Goal: Task Accomplishment & Management: Manage account settings

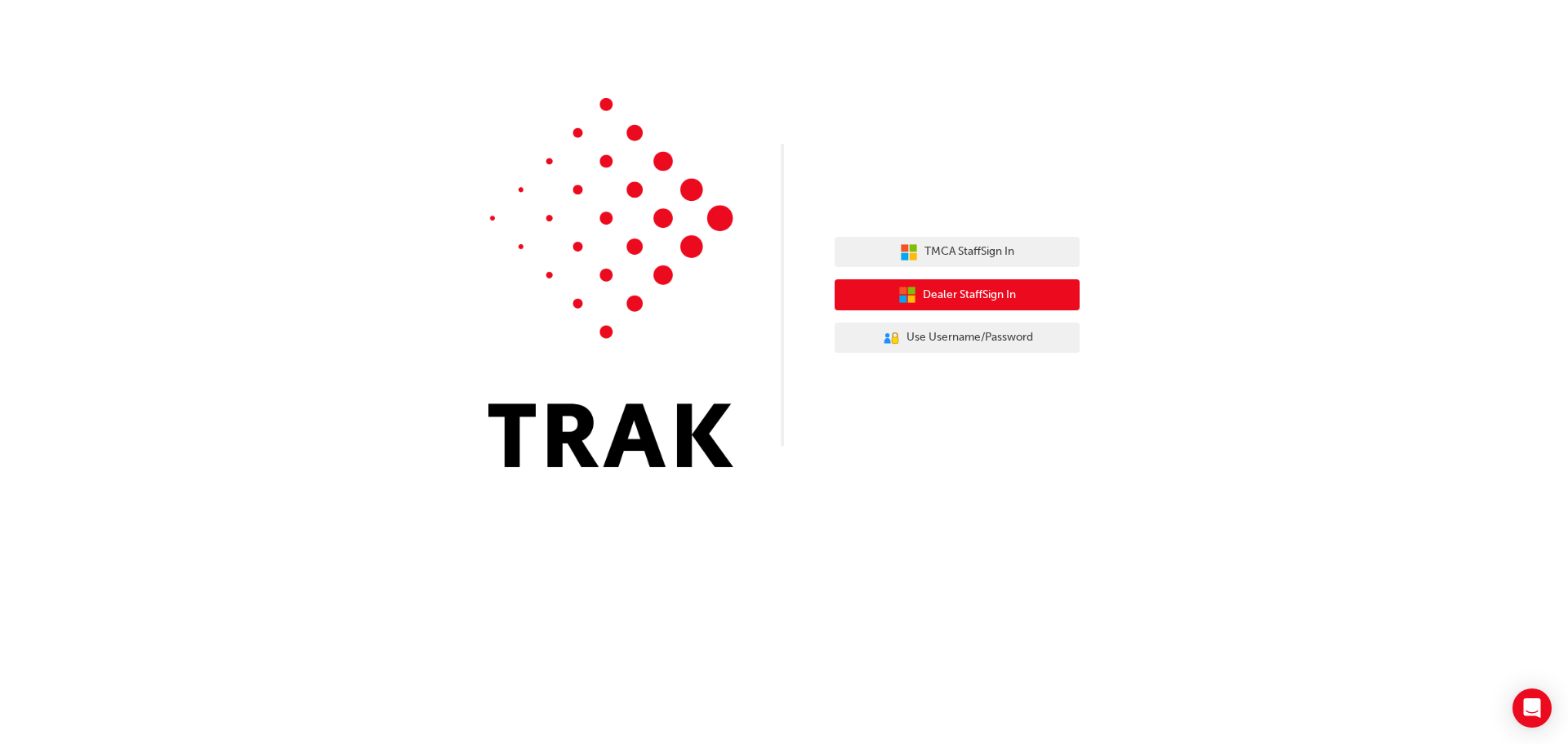
click at [986, 291] on span "Dealer Staff Sign In" at bounding box center [969, 295] width 93 height 19
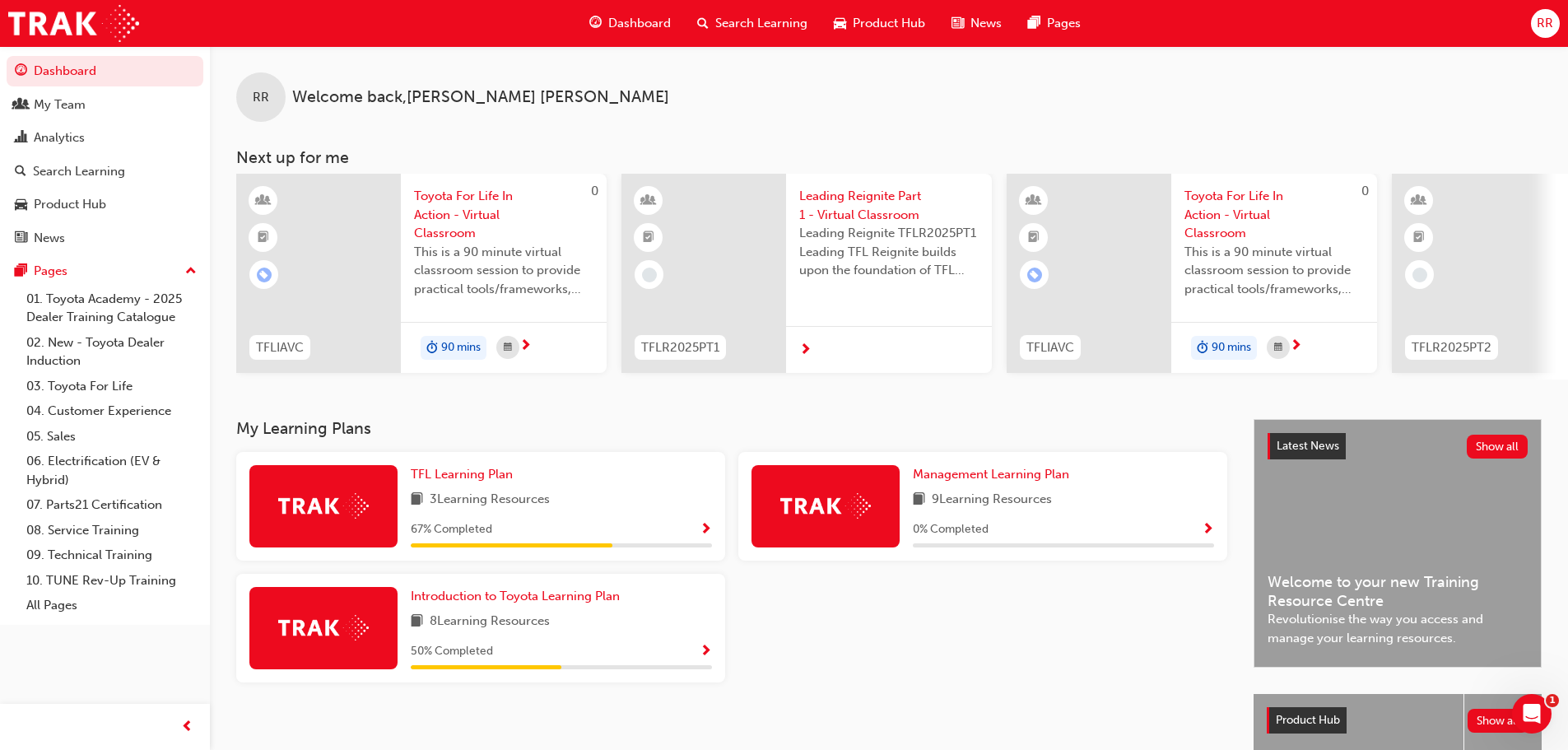
click at [755, 18] on span "Search Learning" at bounding box center [761, 23] width 92 height 19
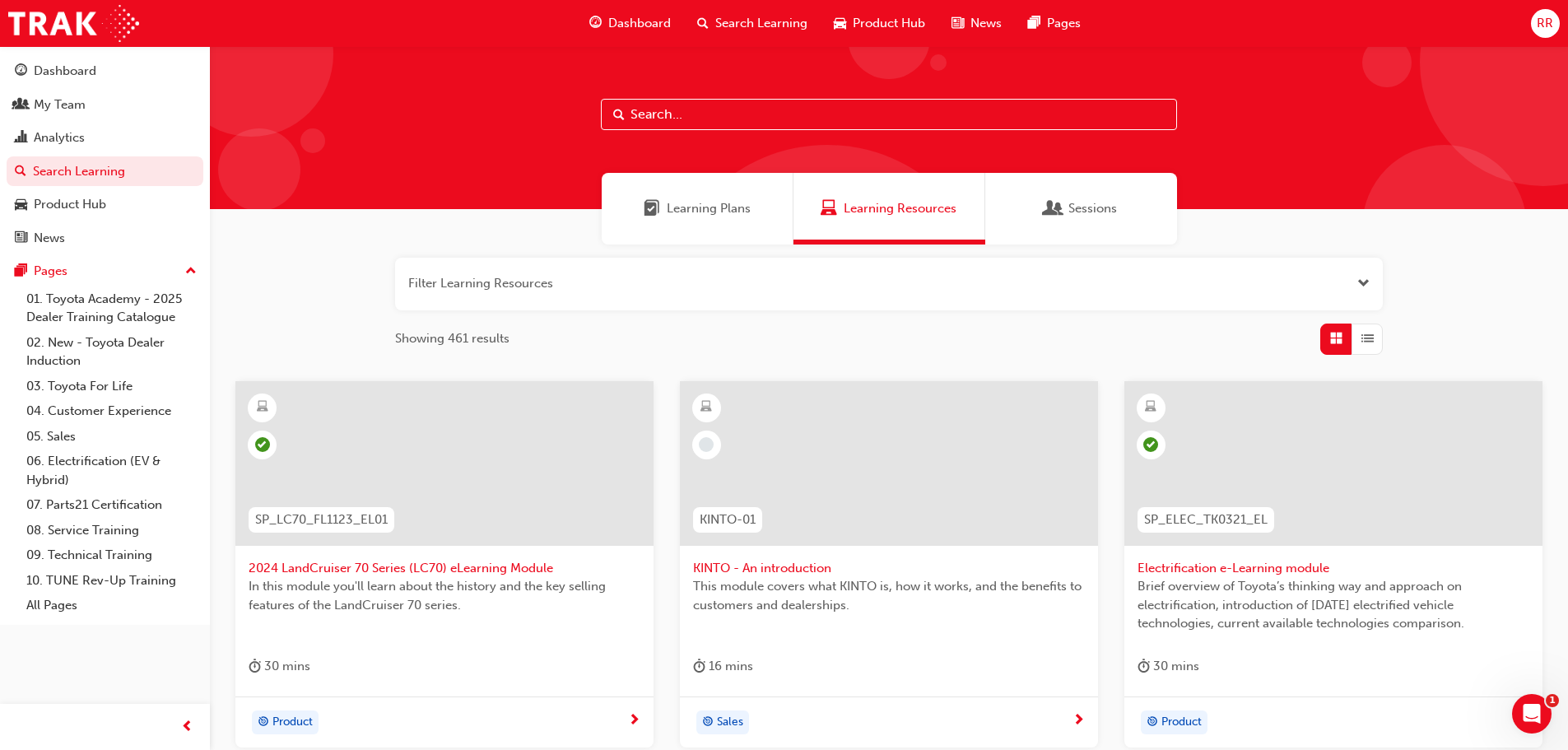
click at [703, 210] on span "Learning Plans" at bounding box center [708, 209] width 84 height 19
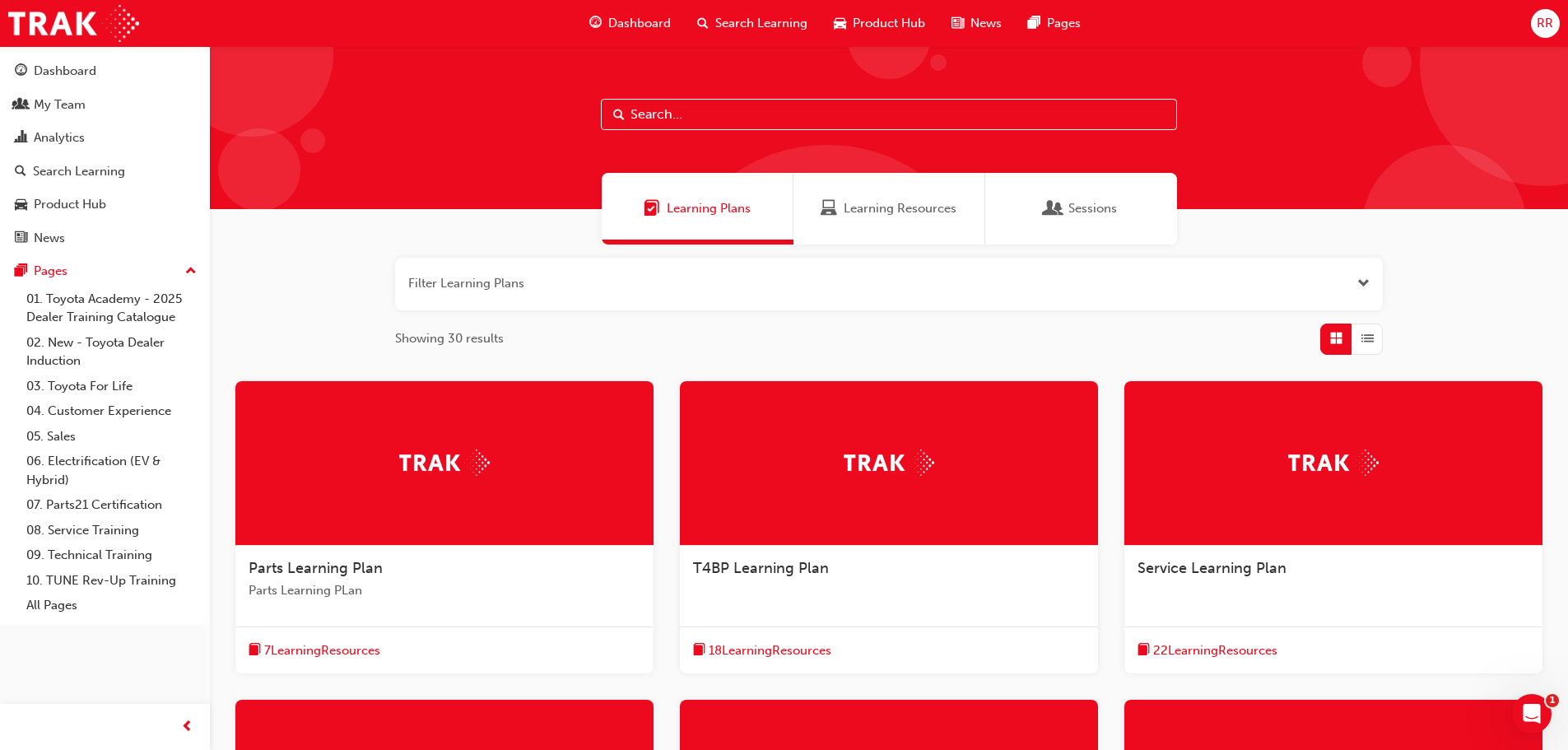
click at [913, 204] on span "Learning Resources" at bounding box center [899, 209] width 112 height 19
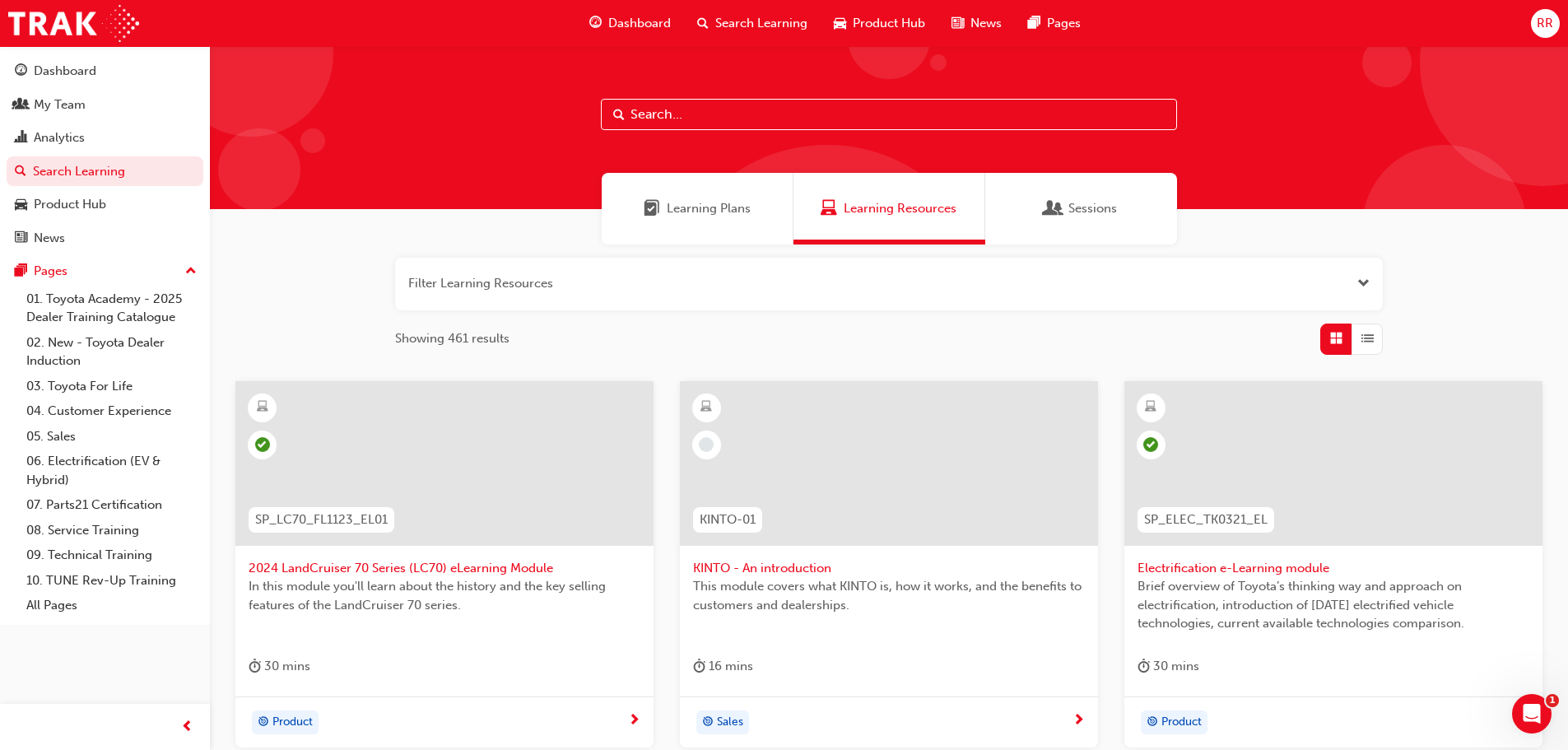
drag, startPoint x: 786, startPoint y: 271, endPoint x: 773, endPoint y: 276, distance: 13.9
click at [786, 271] on button "button" at bounding box center [889, 284] width 988 height 52
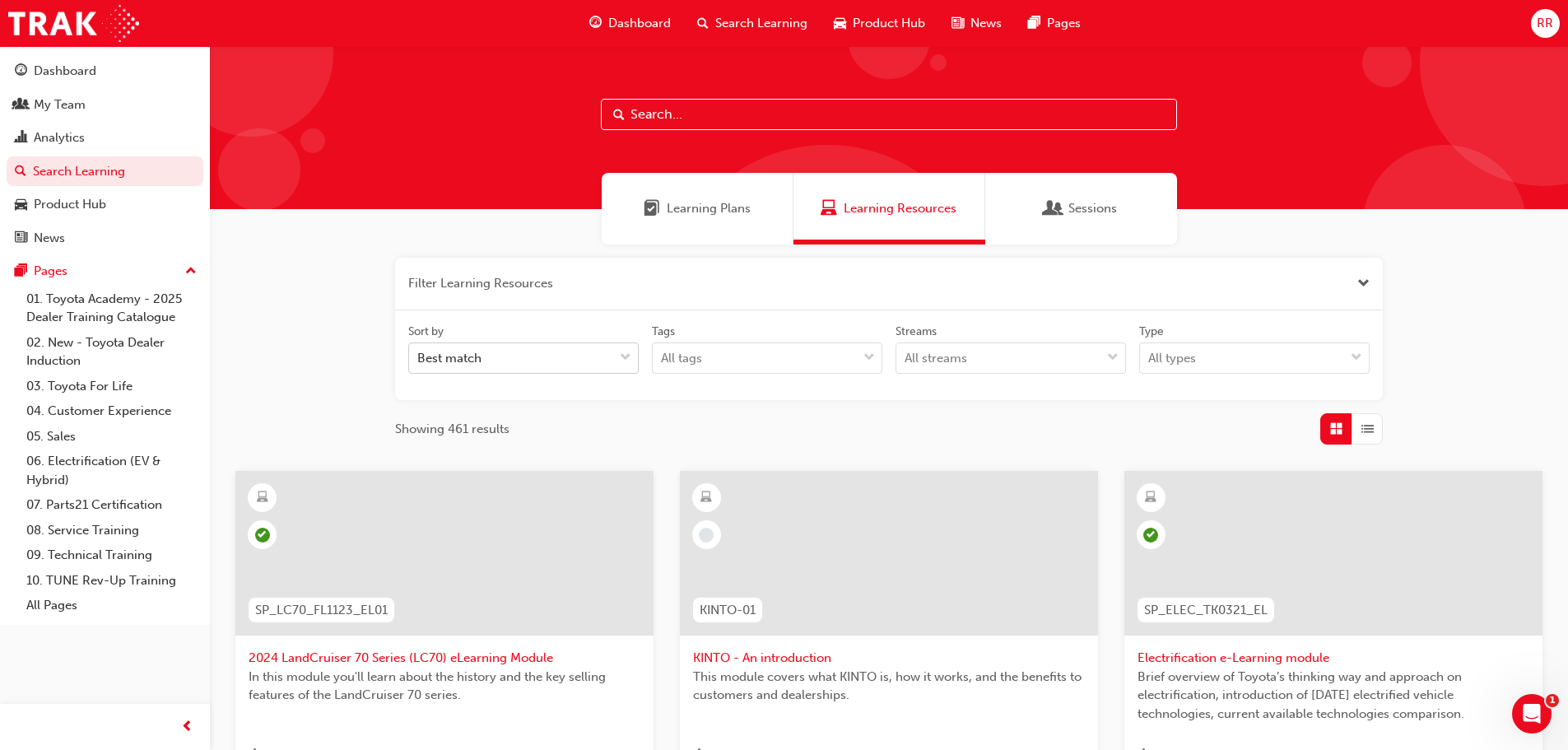
click at [507, 362] on div "Best match" at bounding box center [511, 359] width 204 height 29
click at [419, 362] on input "Sort by Best match" at bounding box center [418, 357] width 2 height 14
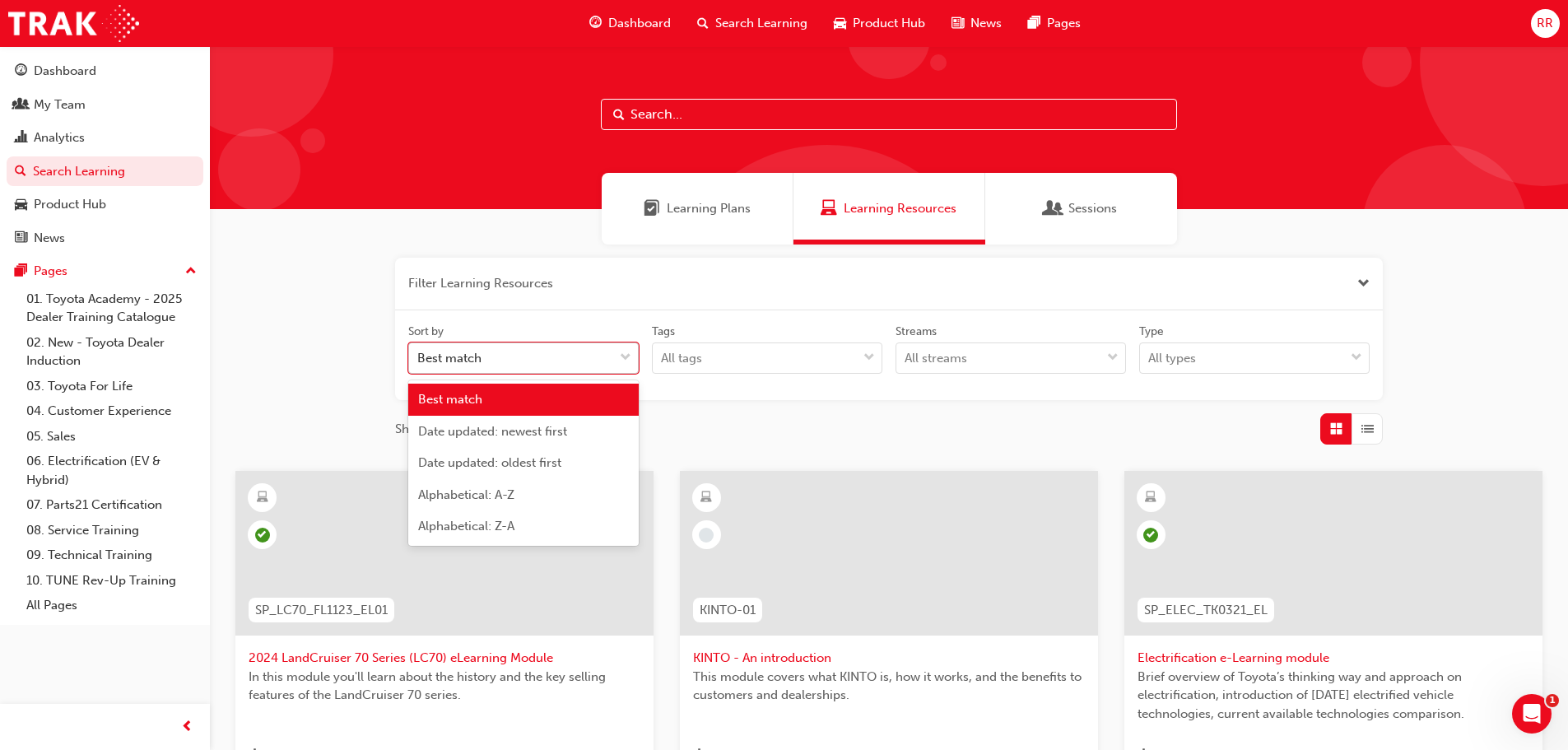
click at [507, 362] on div "Best match" at bounding box center [511, 359] width 204 height 29
click at [419, 362] on input "Sort by option Best match focused, 1 of 5. 5 results available. Use Up and Down…" at bounding box center [418, 357] width 2 height 14
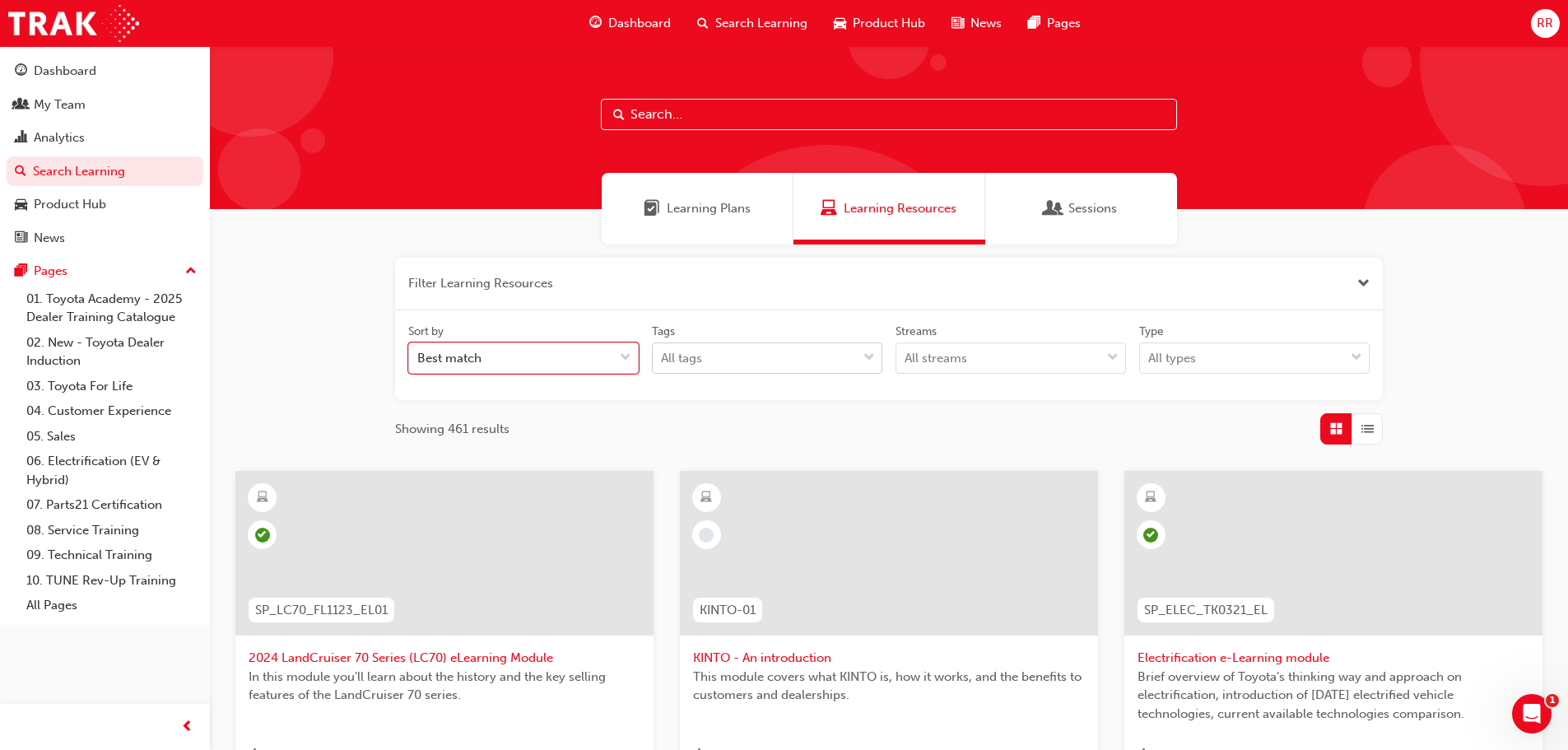
click at [721, 356] on div "All tags" at bounding box center [755, 359] width 204 height 29
click at [663, 356] on input "Tags All tags" at bounding box center [662, 357] width 2 height 14
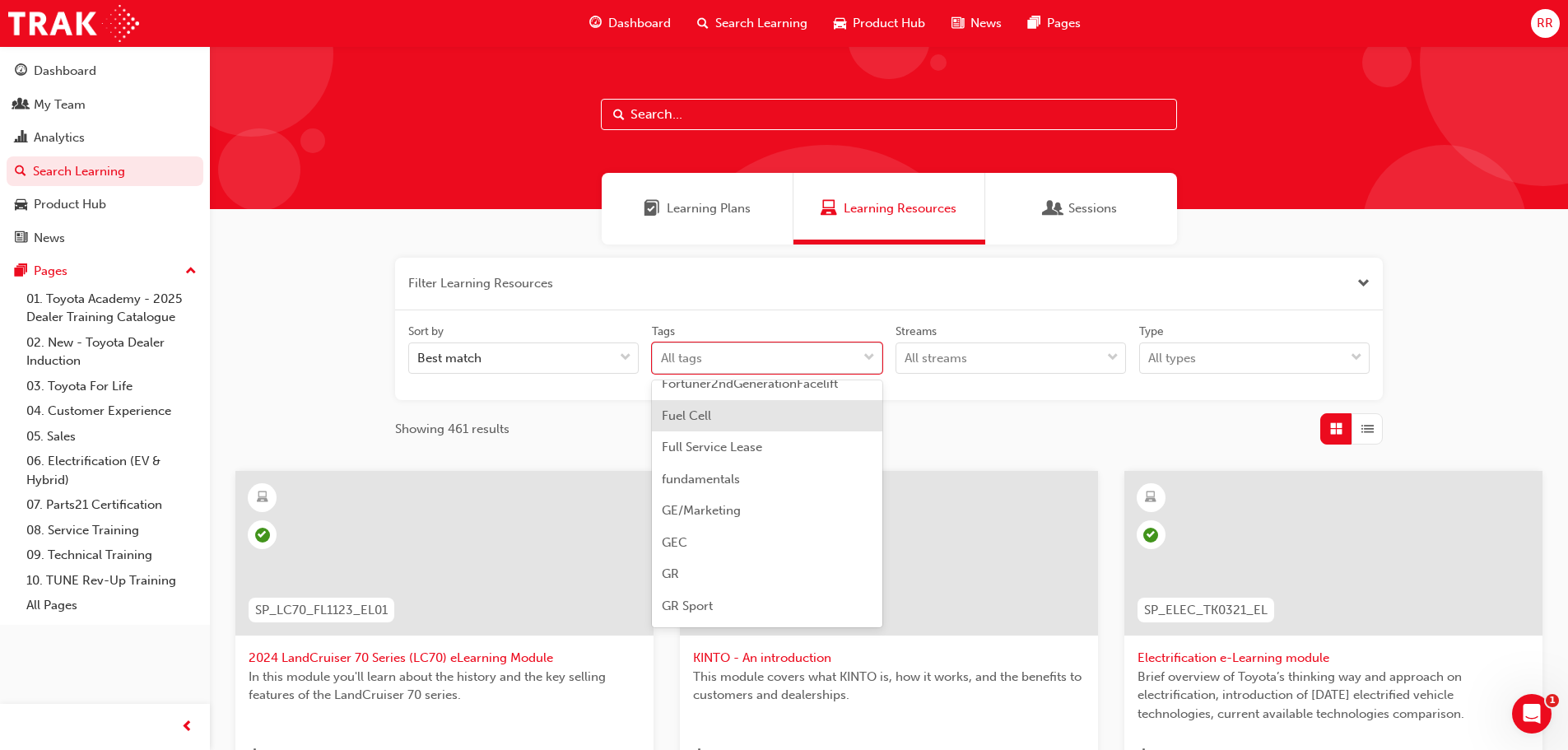
scroll to position [1893, 0]
click at [708, 411] on div "Fleet" at bounding box center [767, 407] width 230 height 32
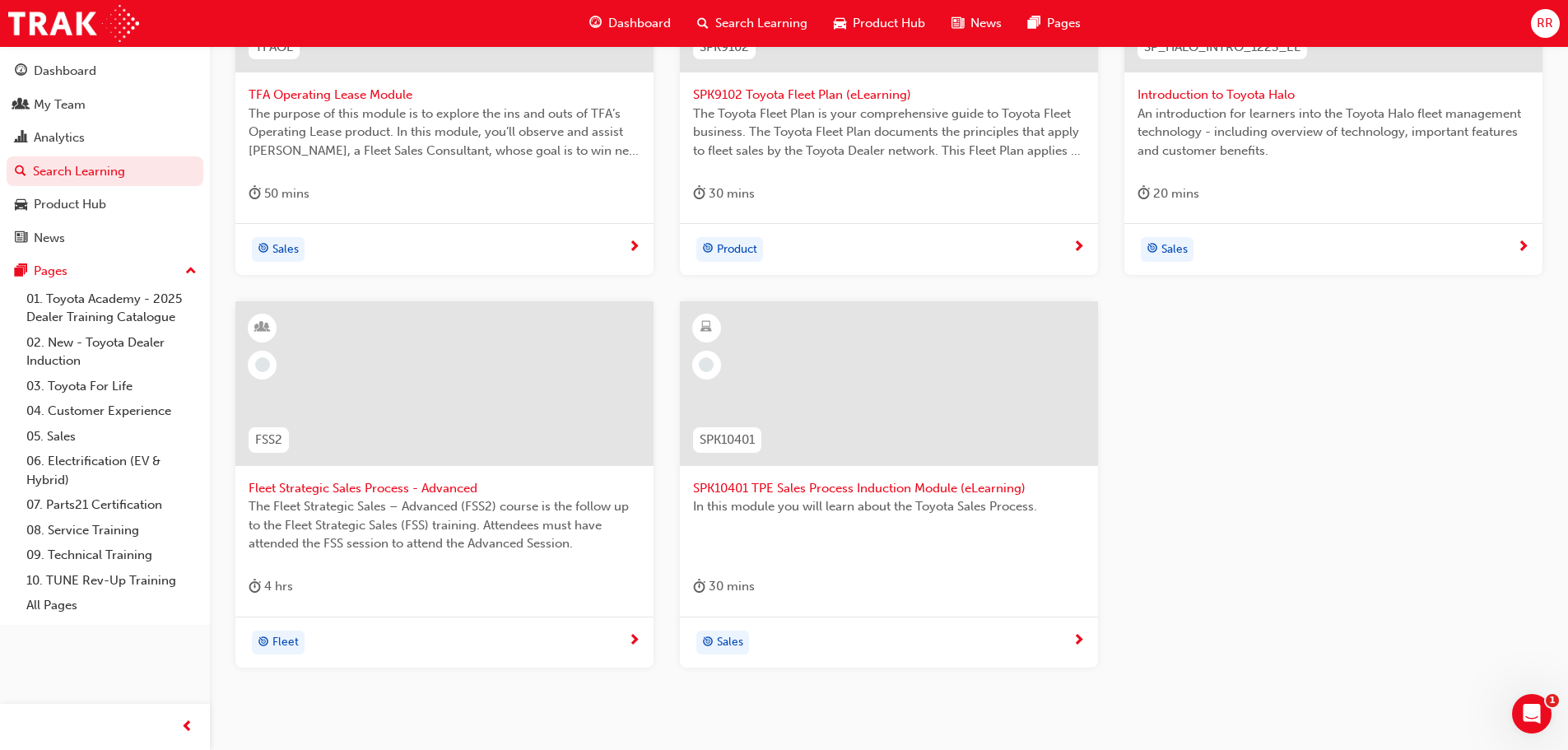
scroll to position [641, 0]
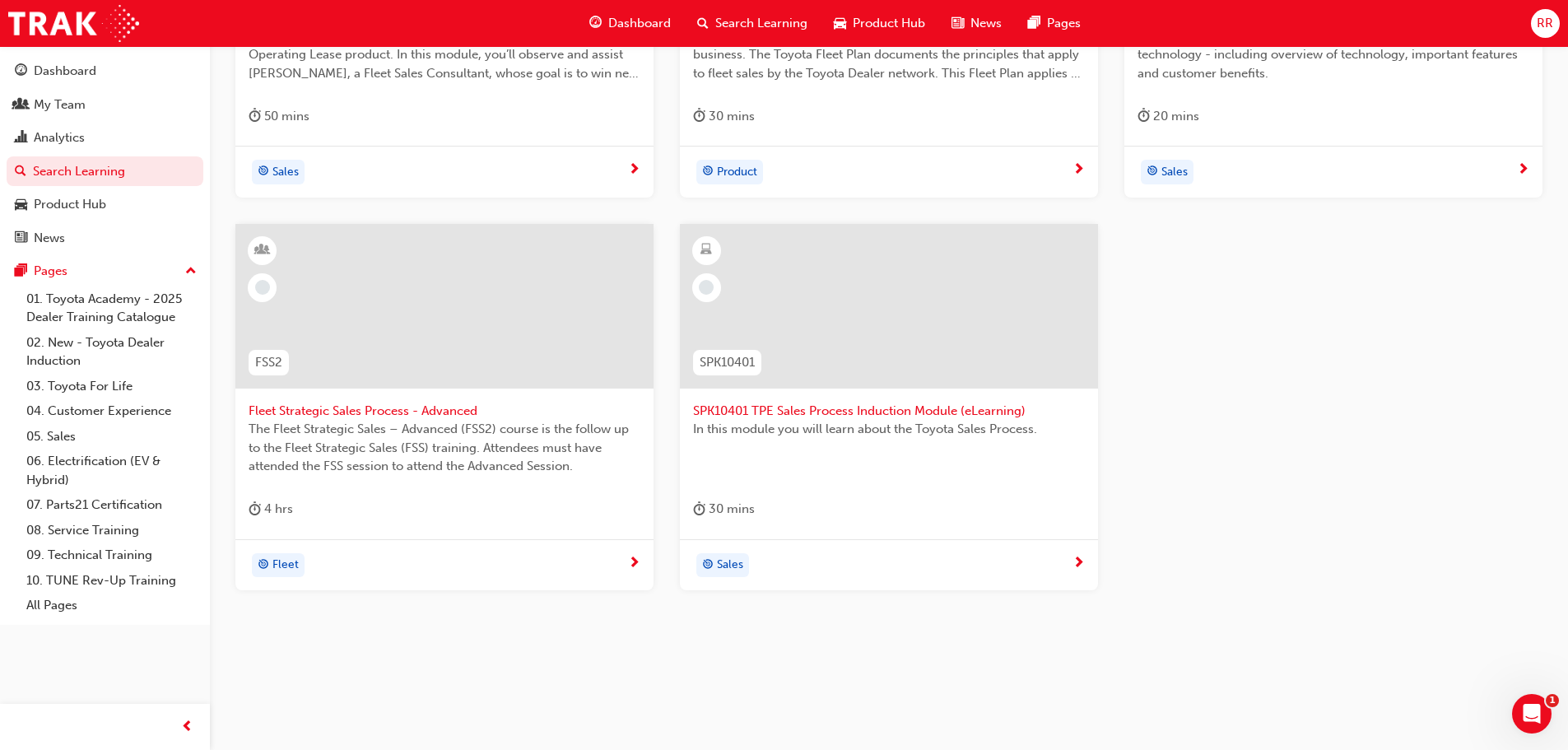
click at [461, 580] on div "Fleet" at bounding box center [444, 565] width 418 height 52
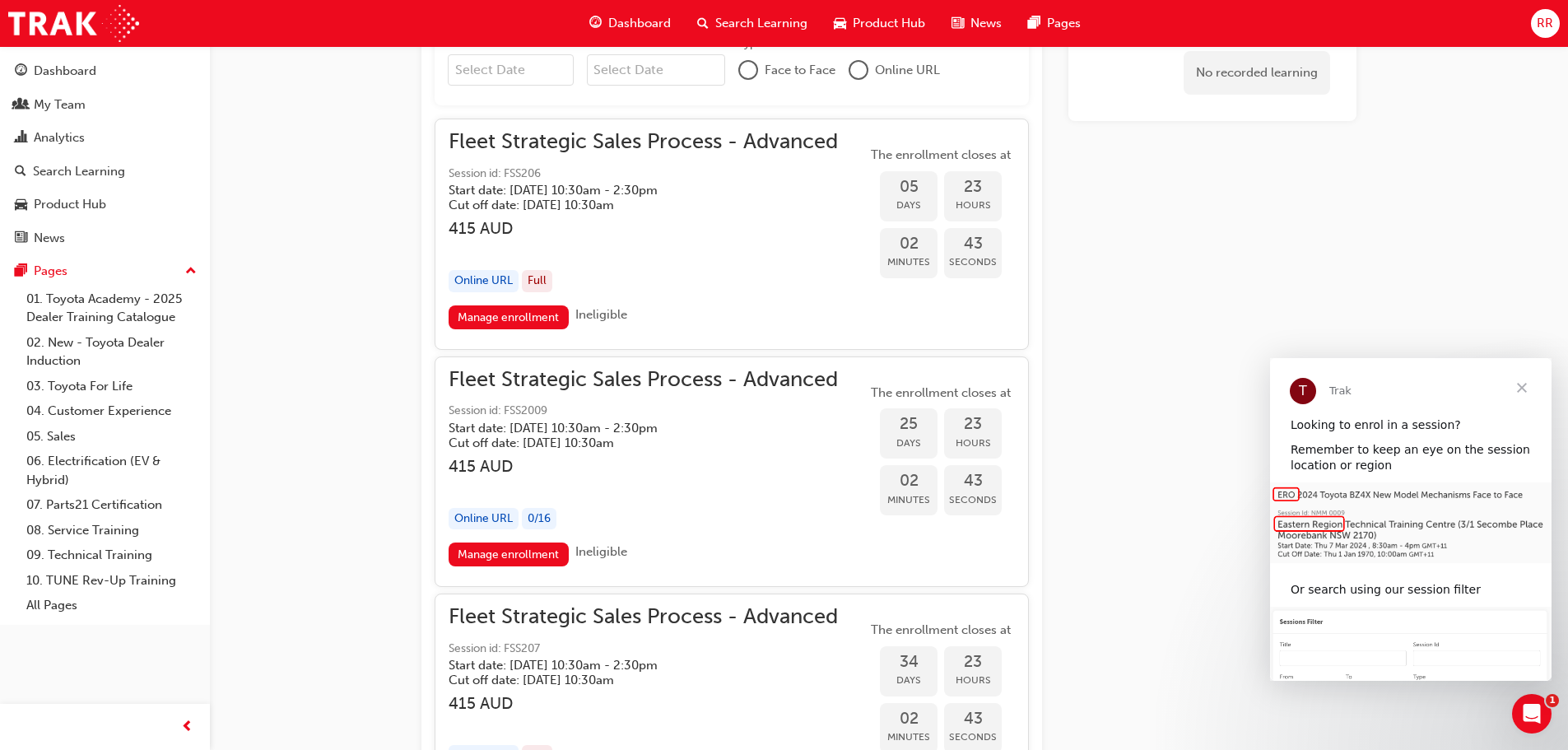
scroll to position [1814, 0]
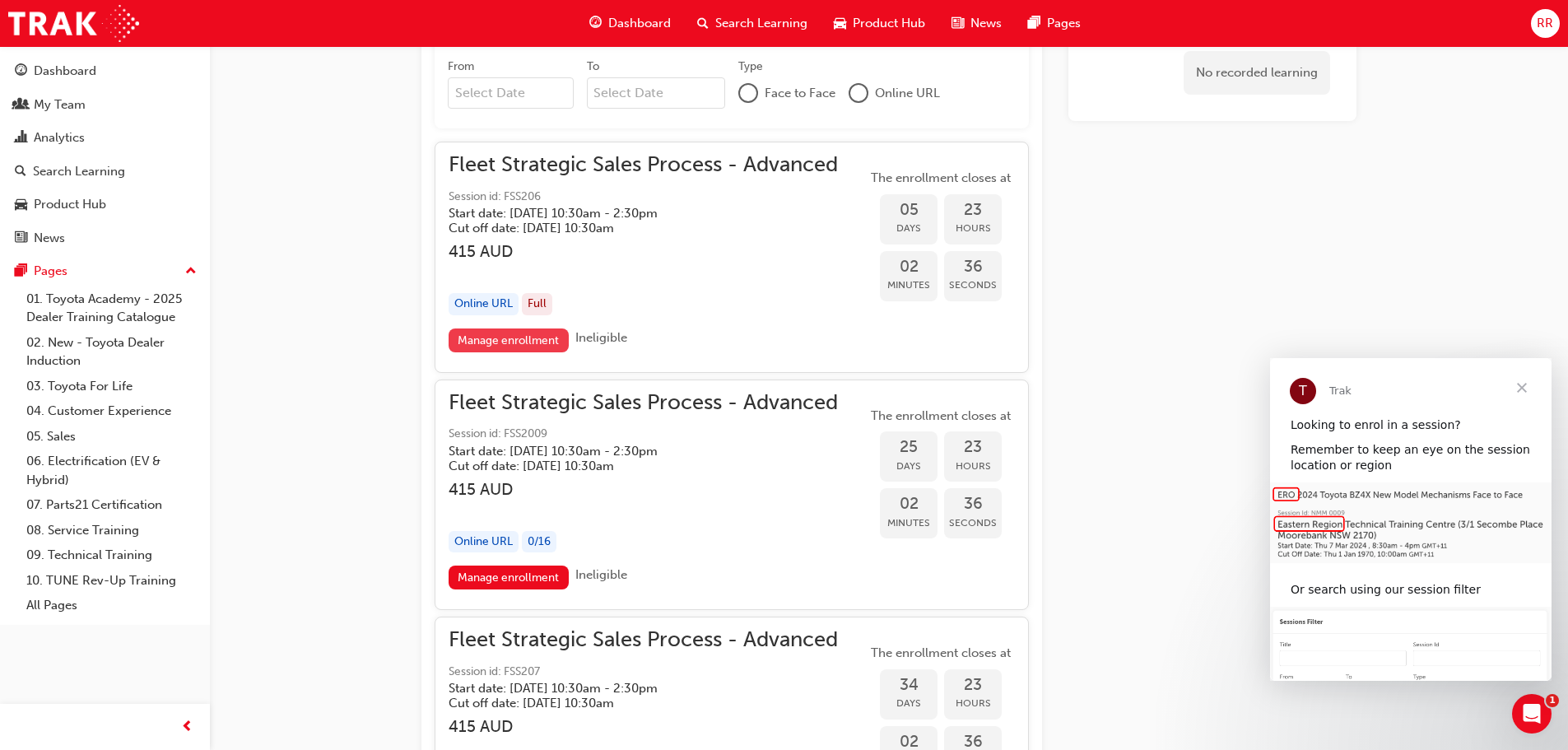
click at [524, 338] on link "Manage enrollment" at bounding box center [508, 340] width 120 height 24
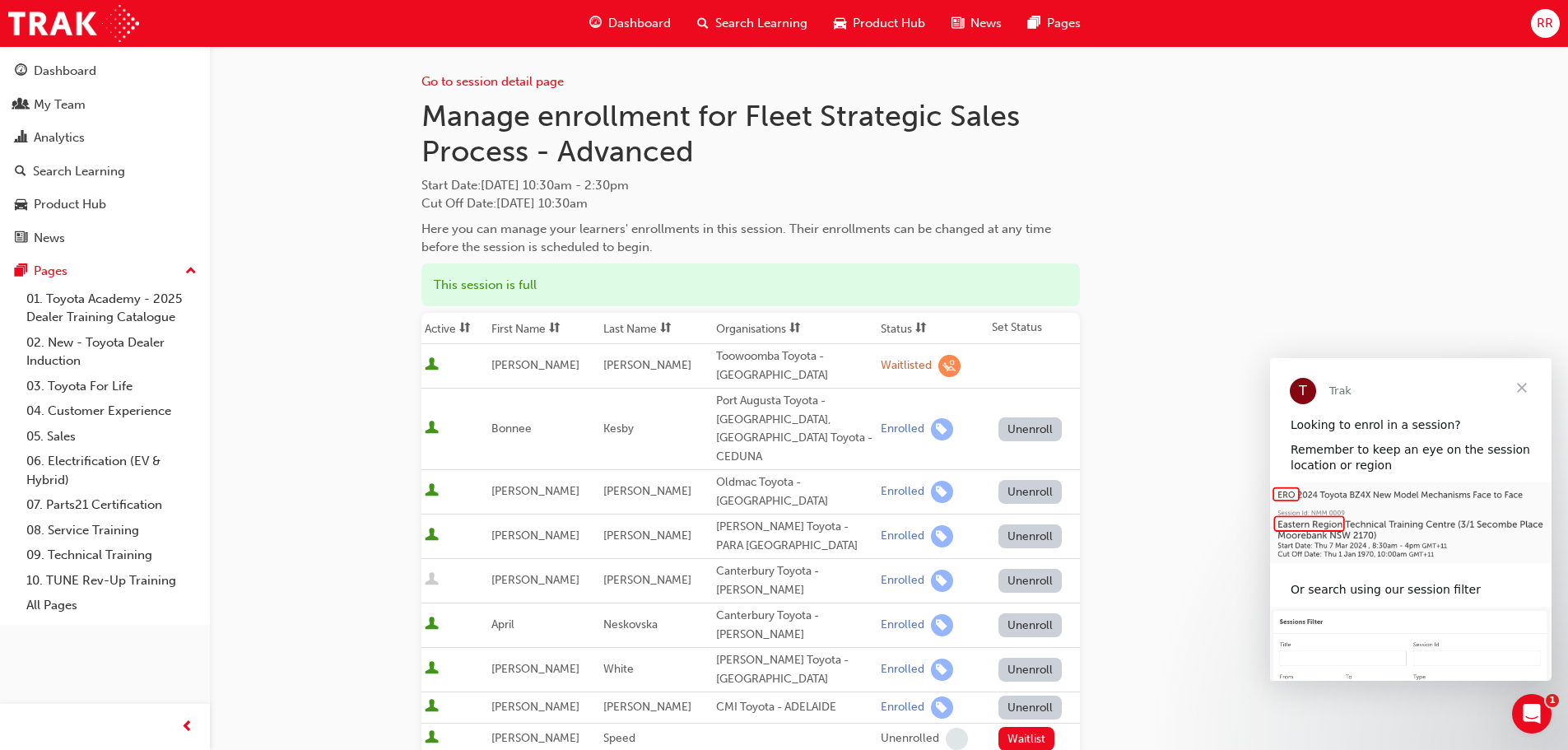
click at [521, 329] on th "First Name" at bounding box center [544, 328] width 112 height 31
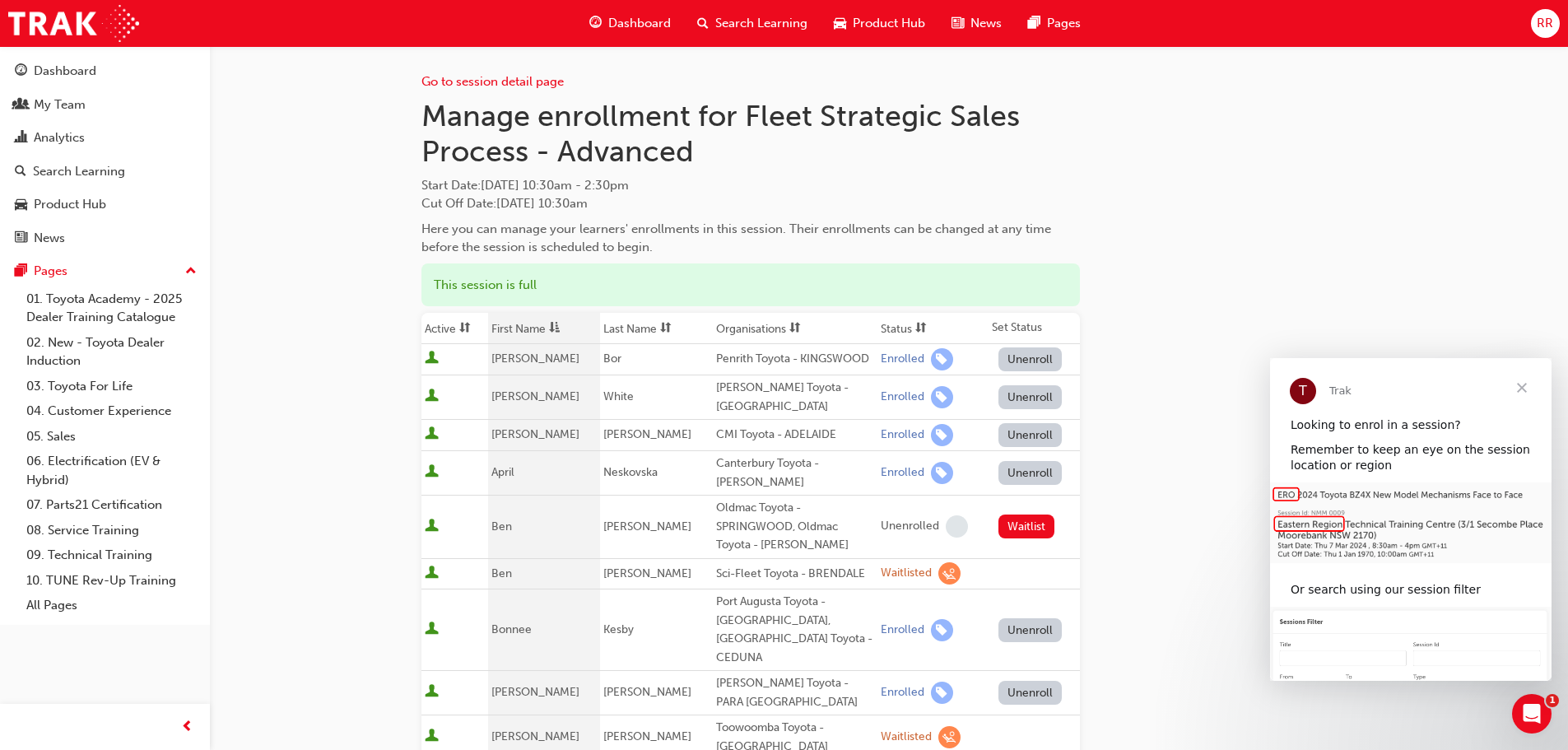
click at [1027, 394] on button "Unenroll" at bounding box center [1030, 398] width 64 height 24
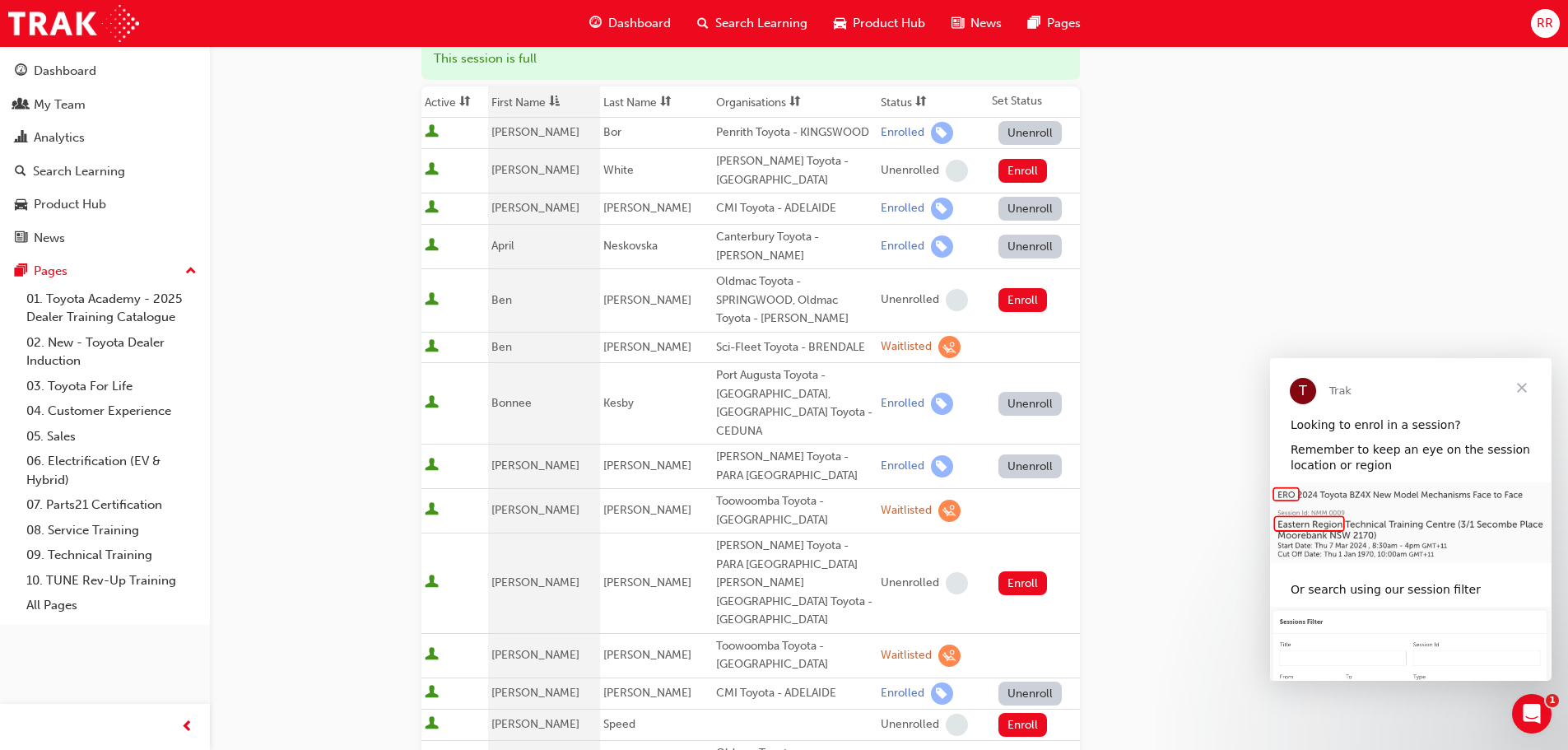
scroll to position [82, 0]
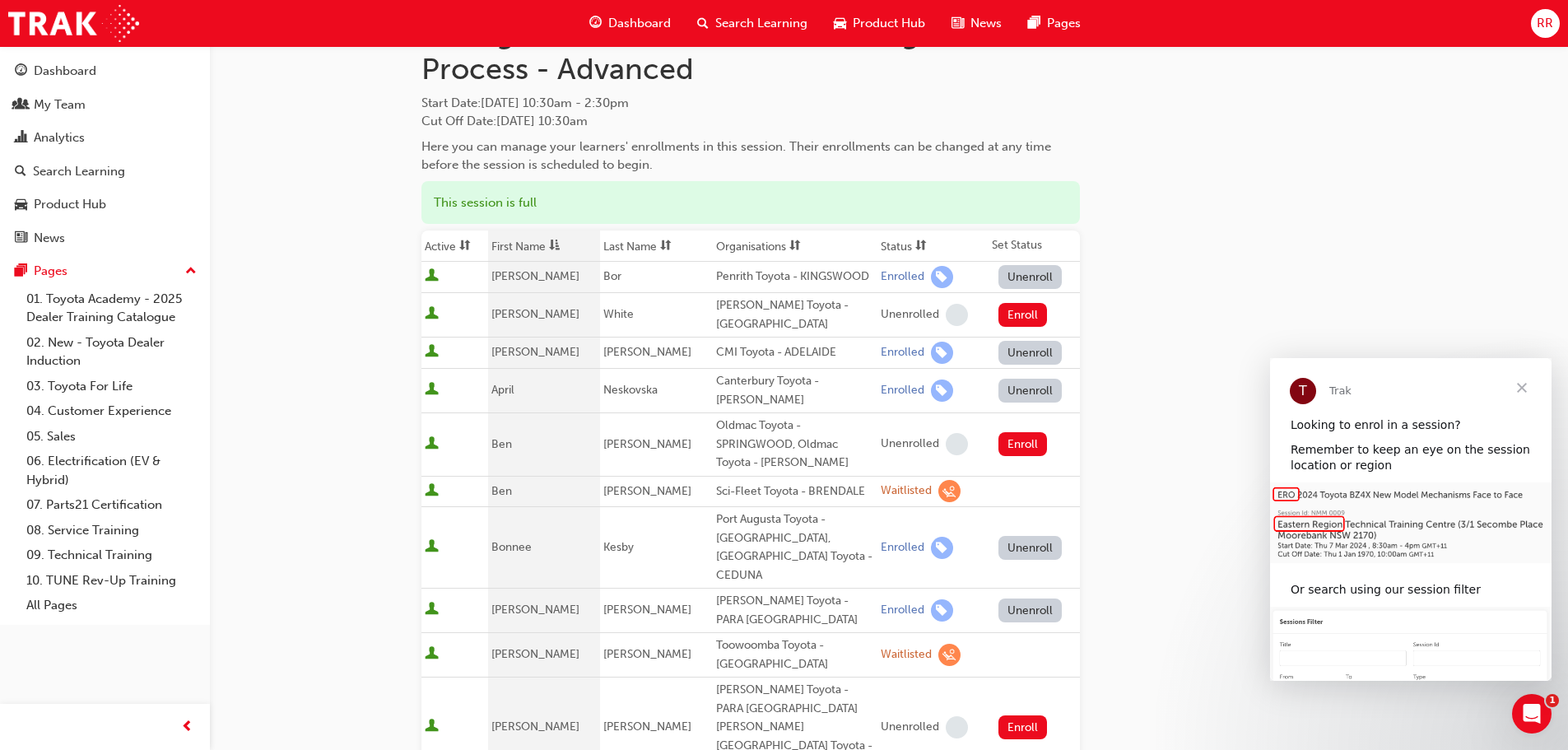
click at [751, 241] on th "Organisations" at bounding box center [795, 246] width 165 height 31
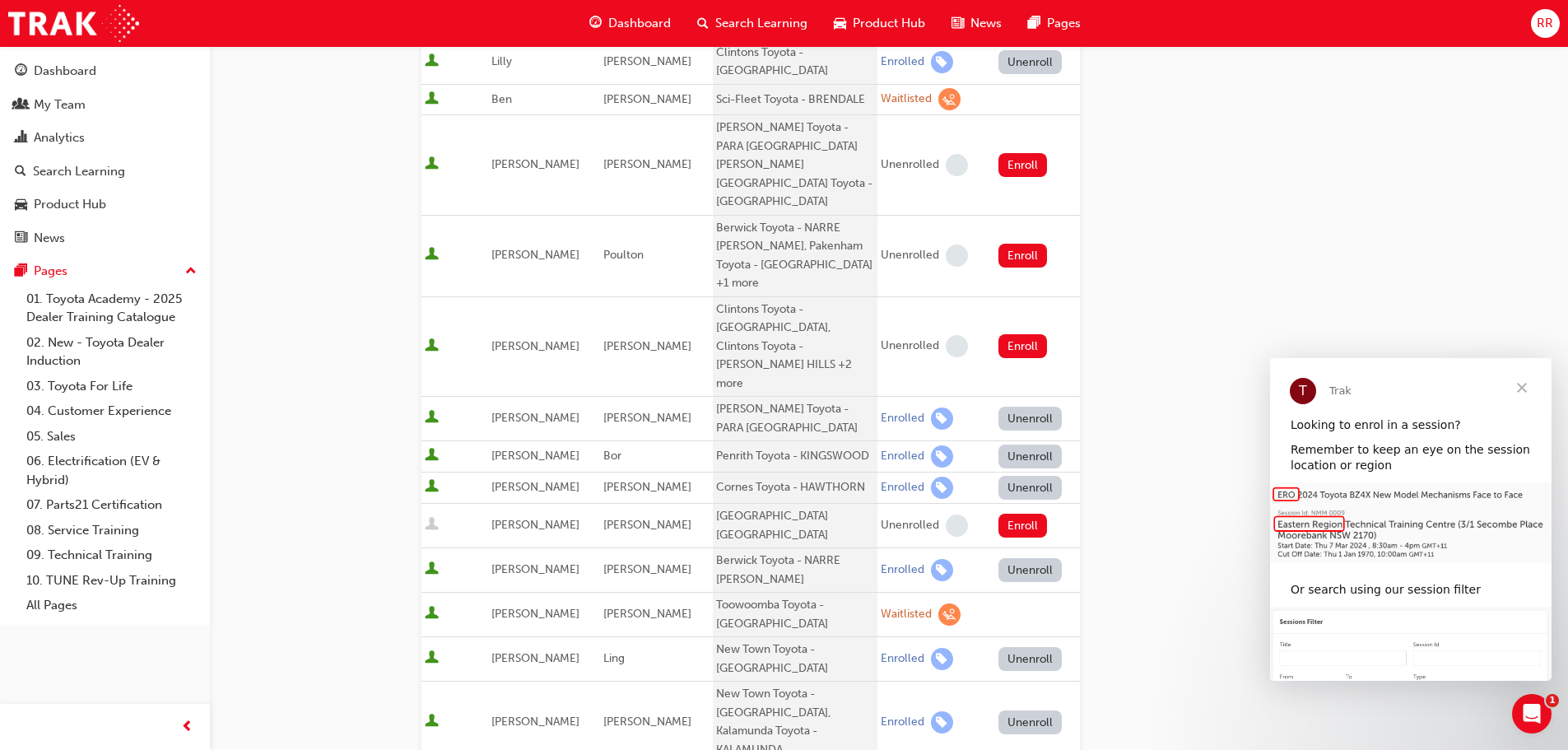
scroll to position [1070, 0]
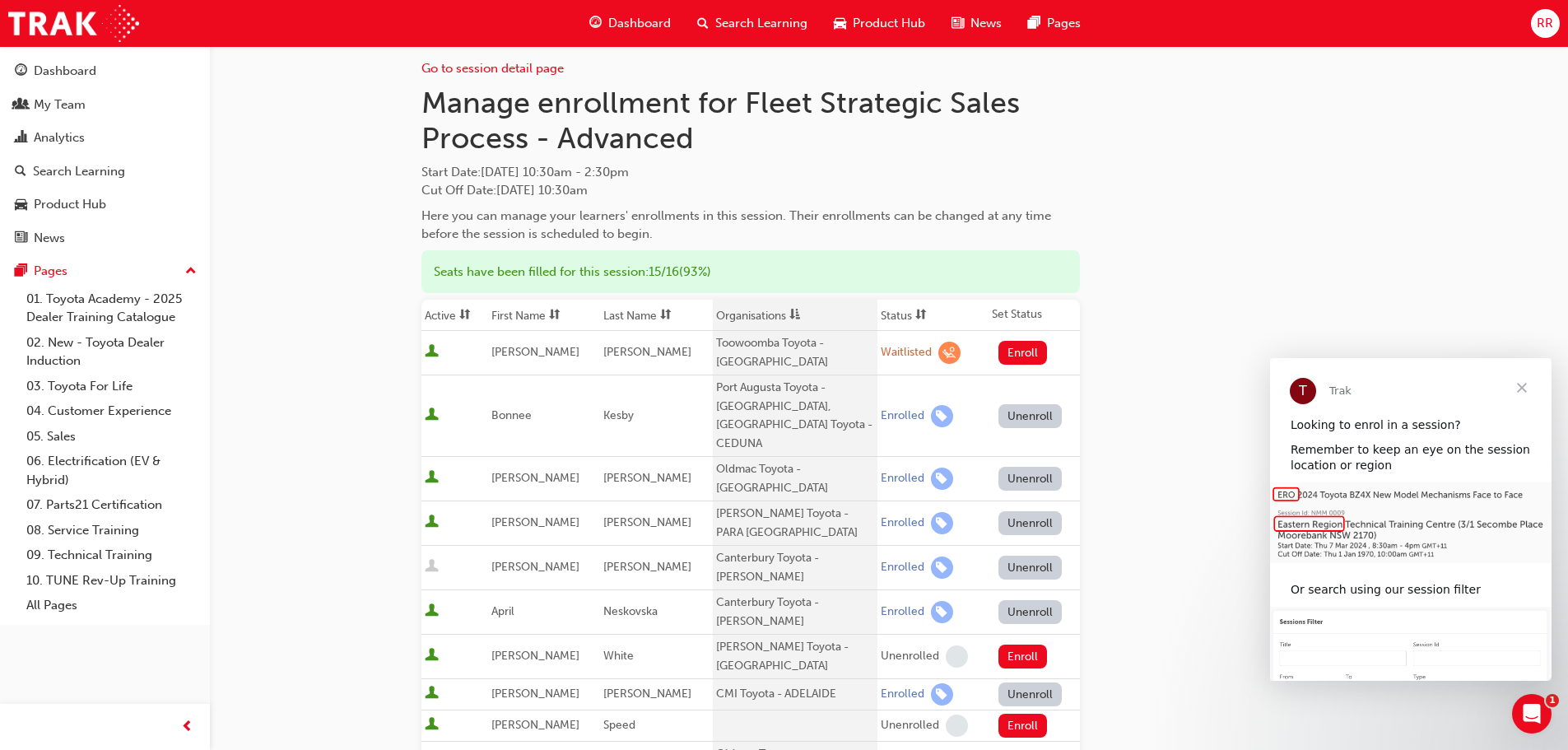
scroll to position [0, 0]
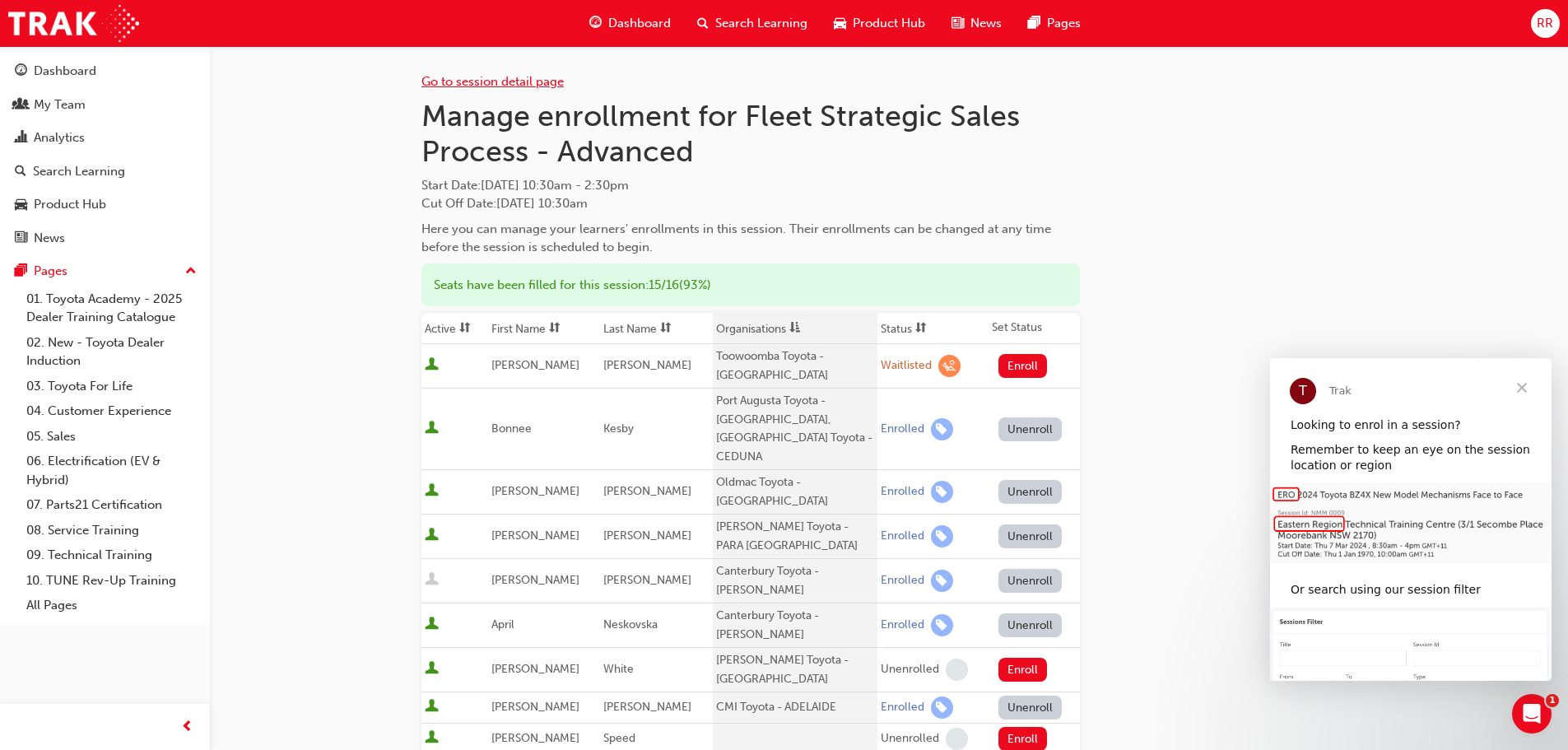
click at [490, 79] on link "Go to session detail page" at bounding box center [493, 81] width 143 height 15
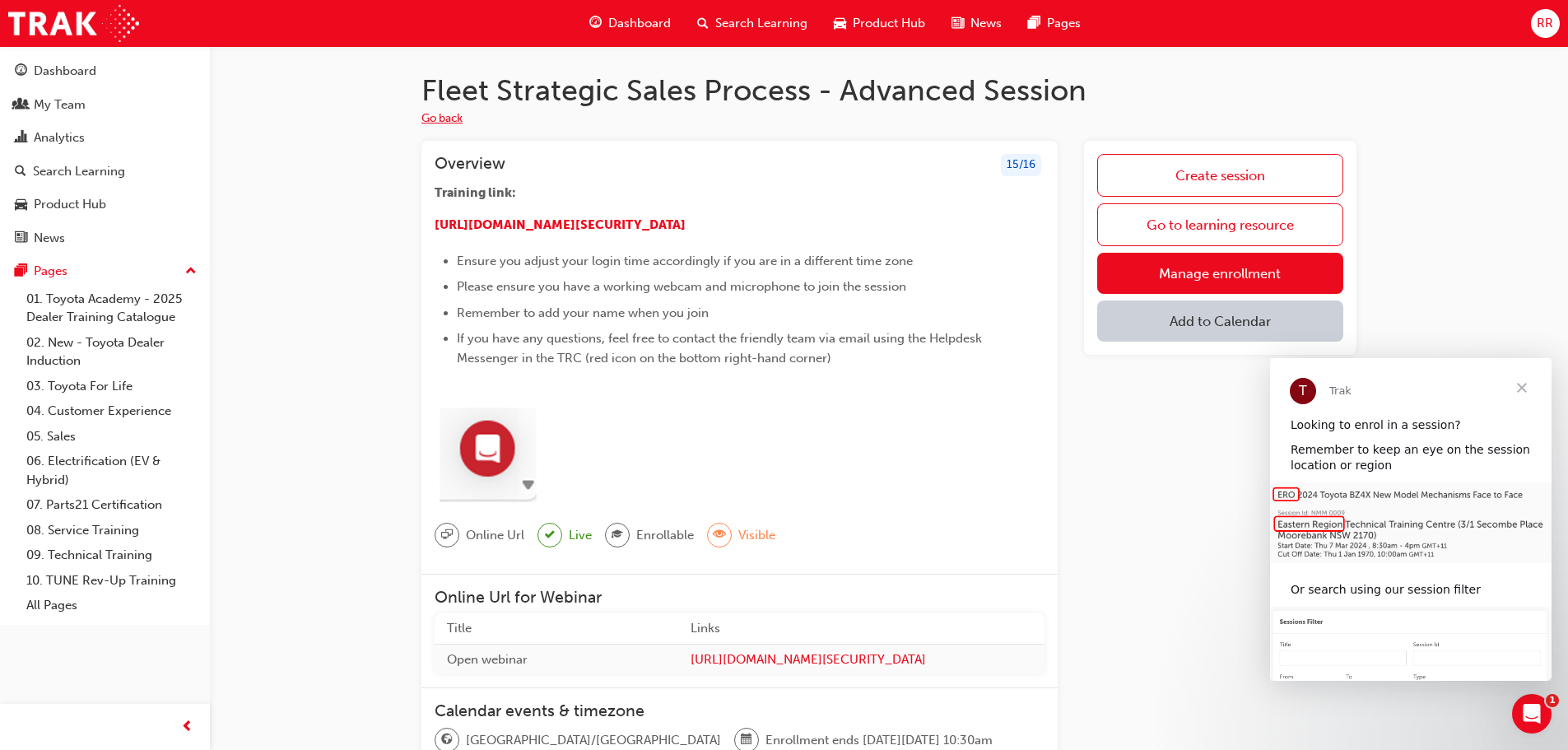
click at [450, 113] on button "Go back" at bounding box center [442, 119] width 41 height 19
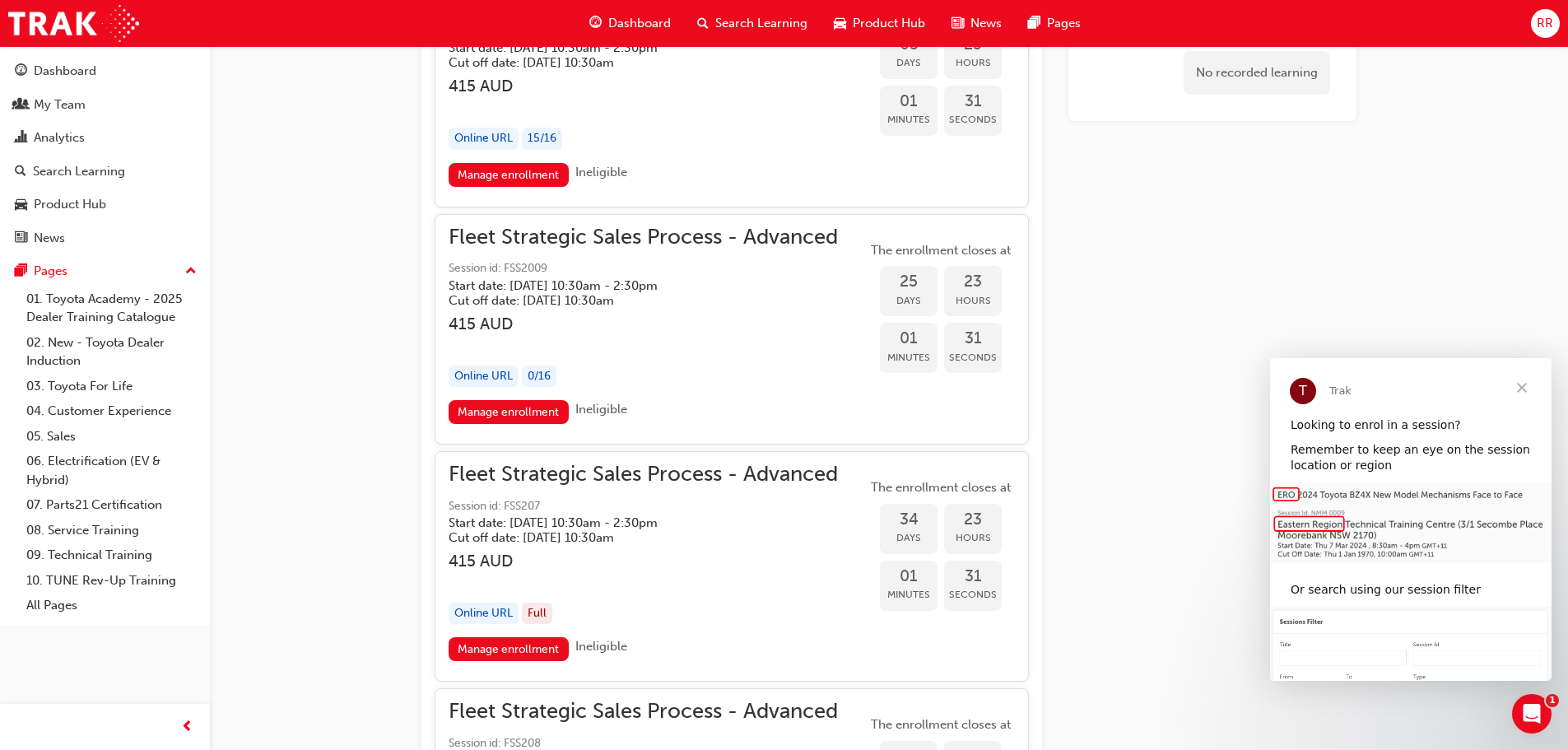
scroll to position [1979, 0]
click at [518, 409] on link "Manage enrollment" at bounding box center [508, 413] width 120 height 24
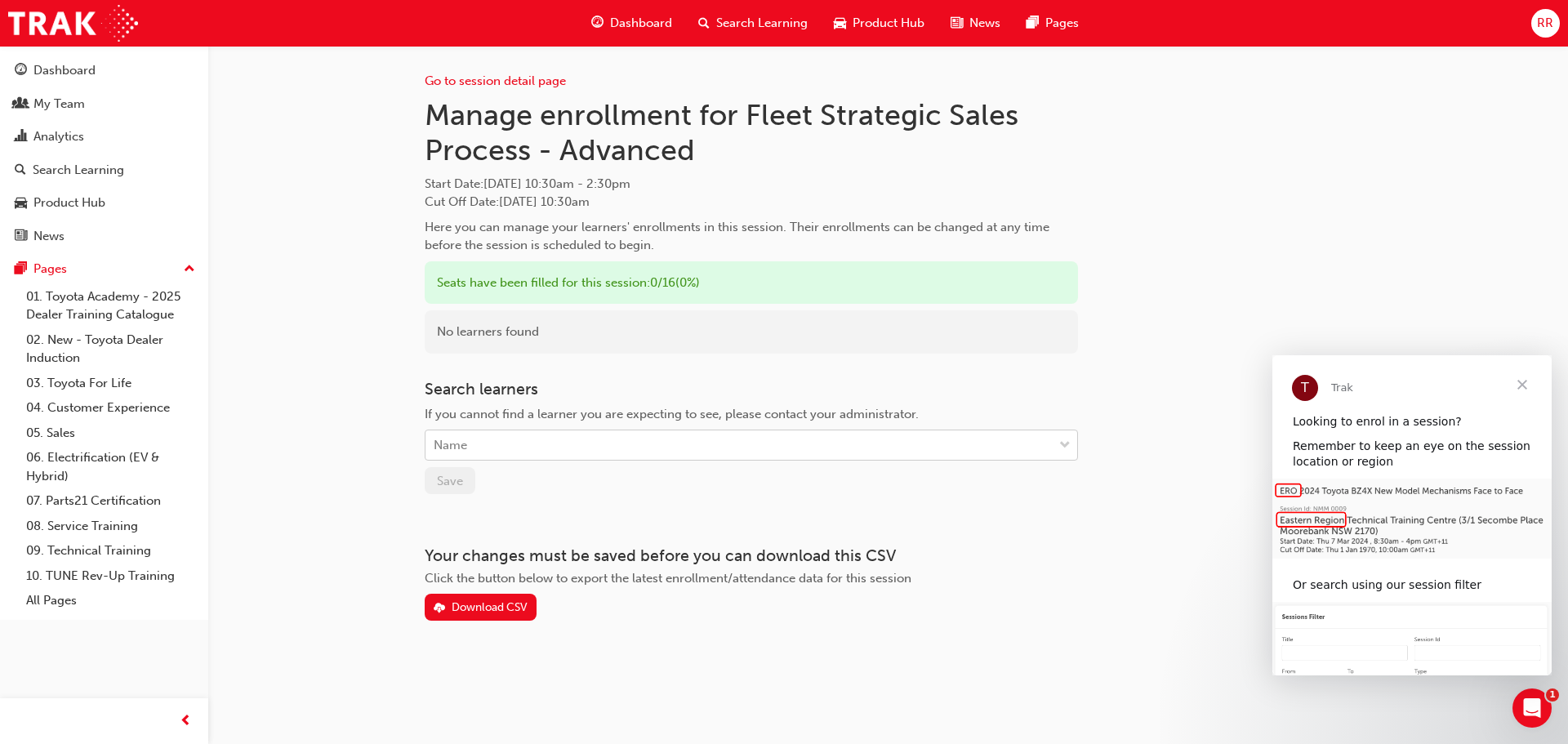
click at [454, 451] on div "Name" at bounding box center [450, 446] width 33 height 19
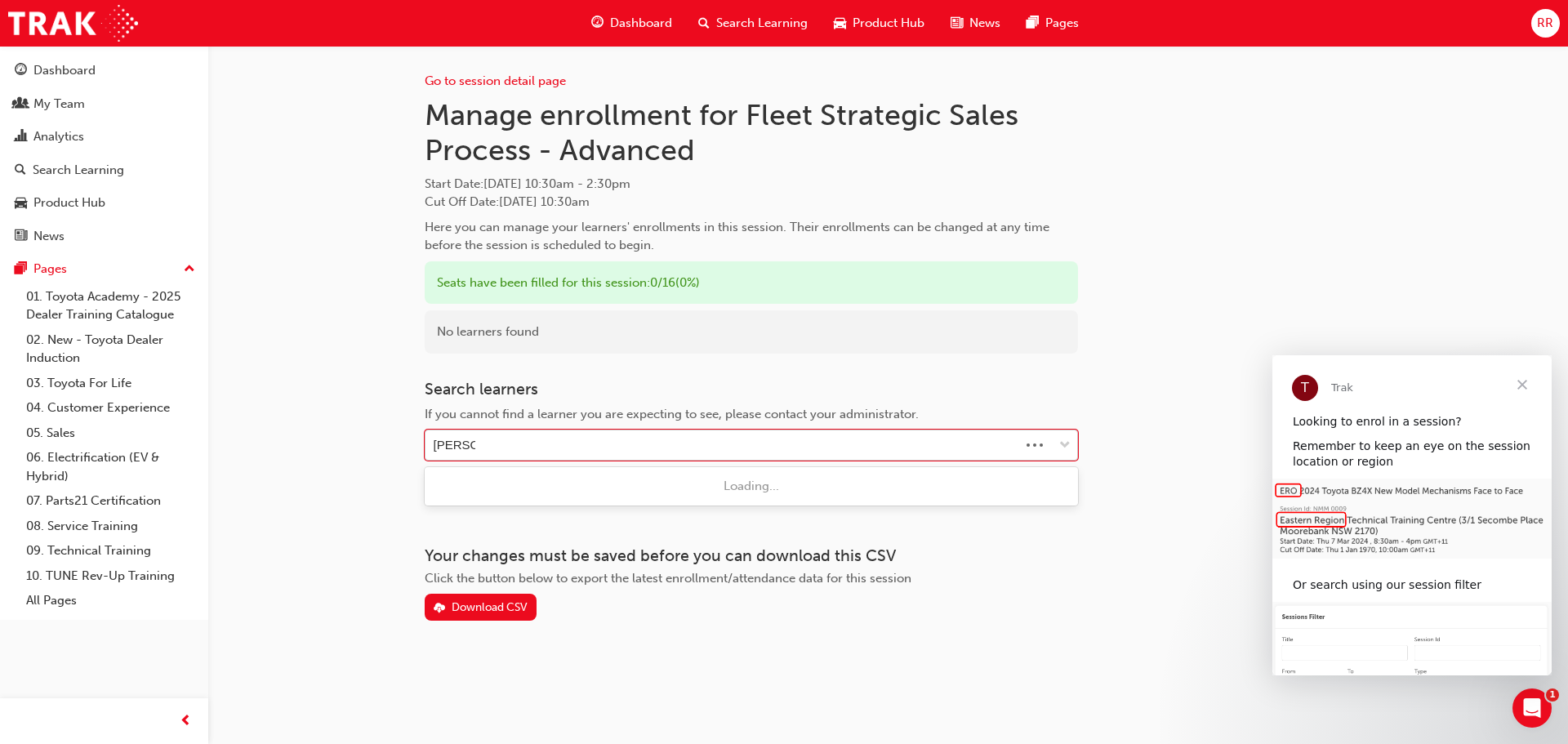
type input "[PERSON_NAME]"
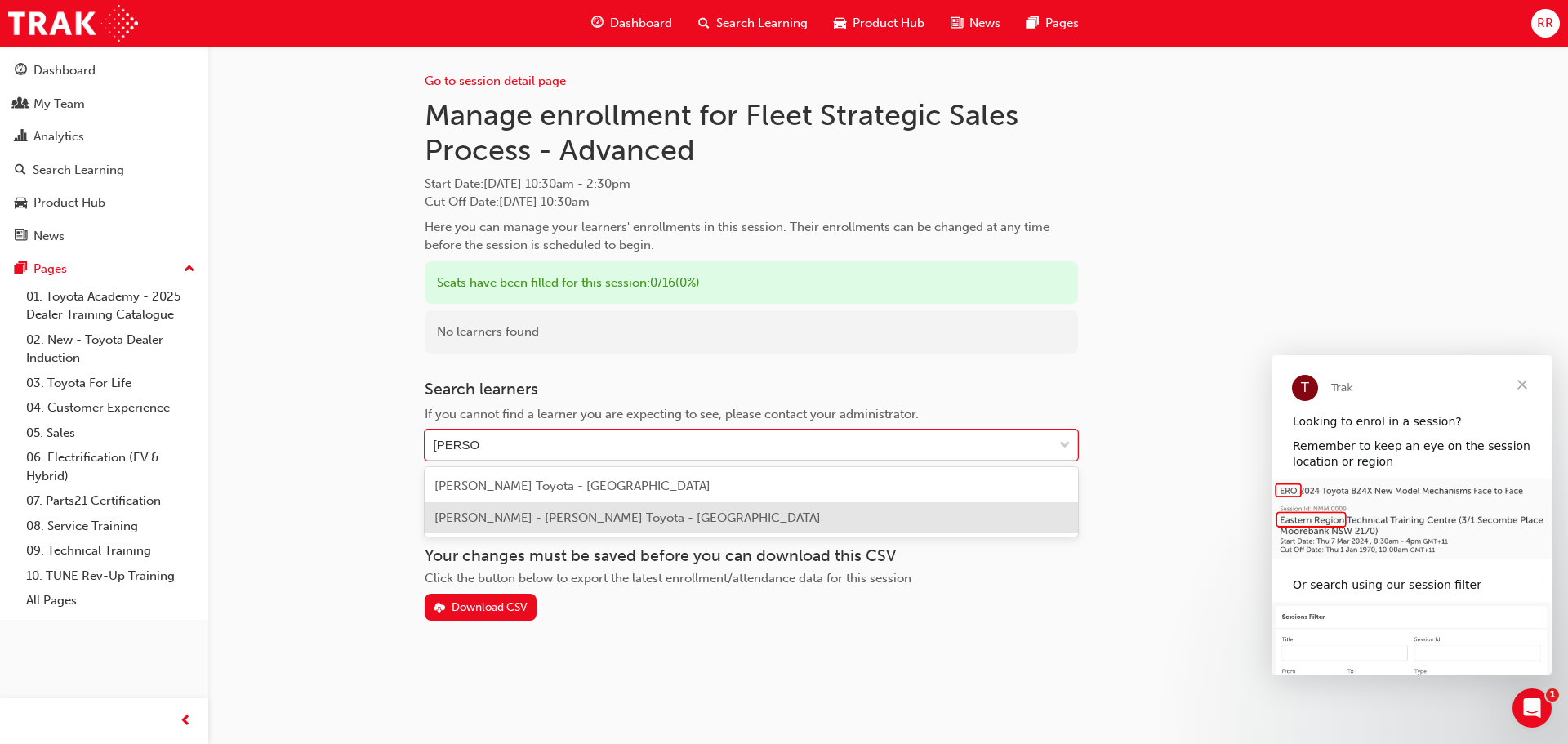
click at [533, 518] on span "[PERSON_NAME] - [PERSON_NAME] Toyota - [GEOGRAPHIC_DATA]" at bounding box center [627, 517] width 386 height 14
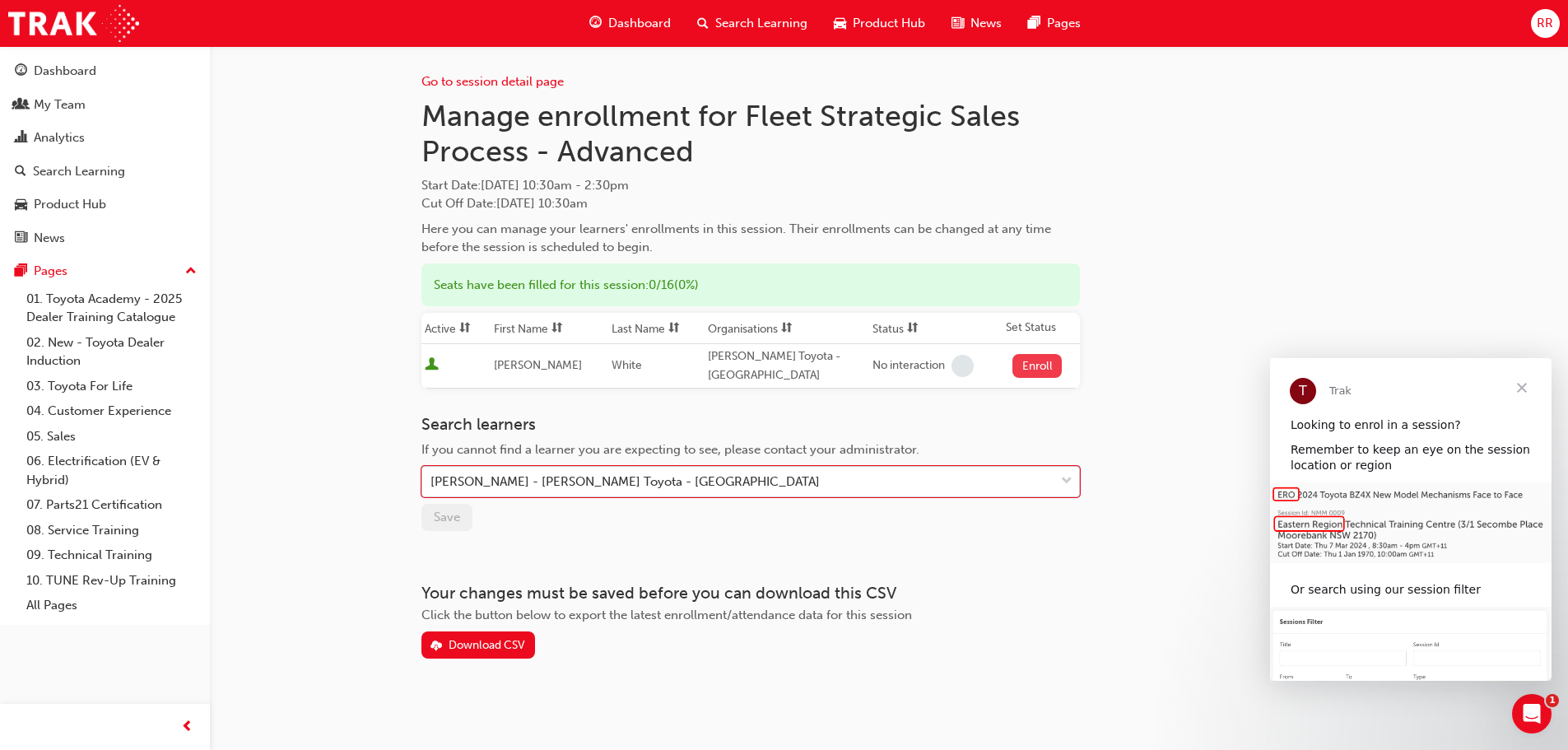
click at [1032, 364] on button "Enroll" at bounding box center [1037, 366] width 50 height 24
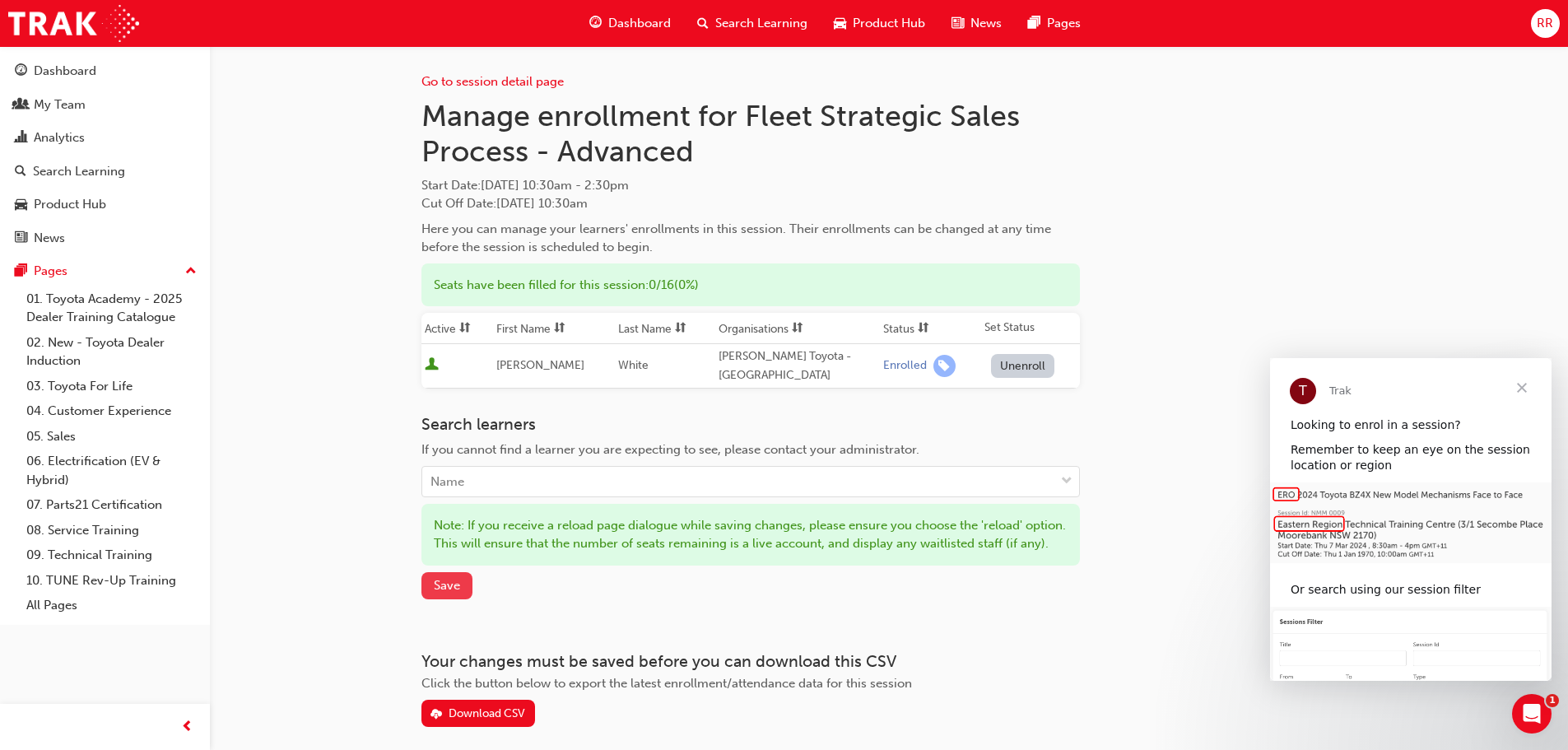
click at [449, 593] on span "Save" at bounding box center [447, 585] width 27 height 15
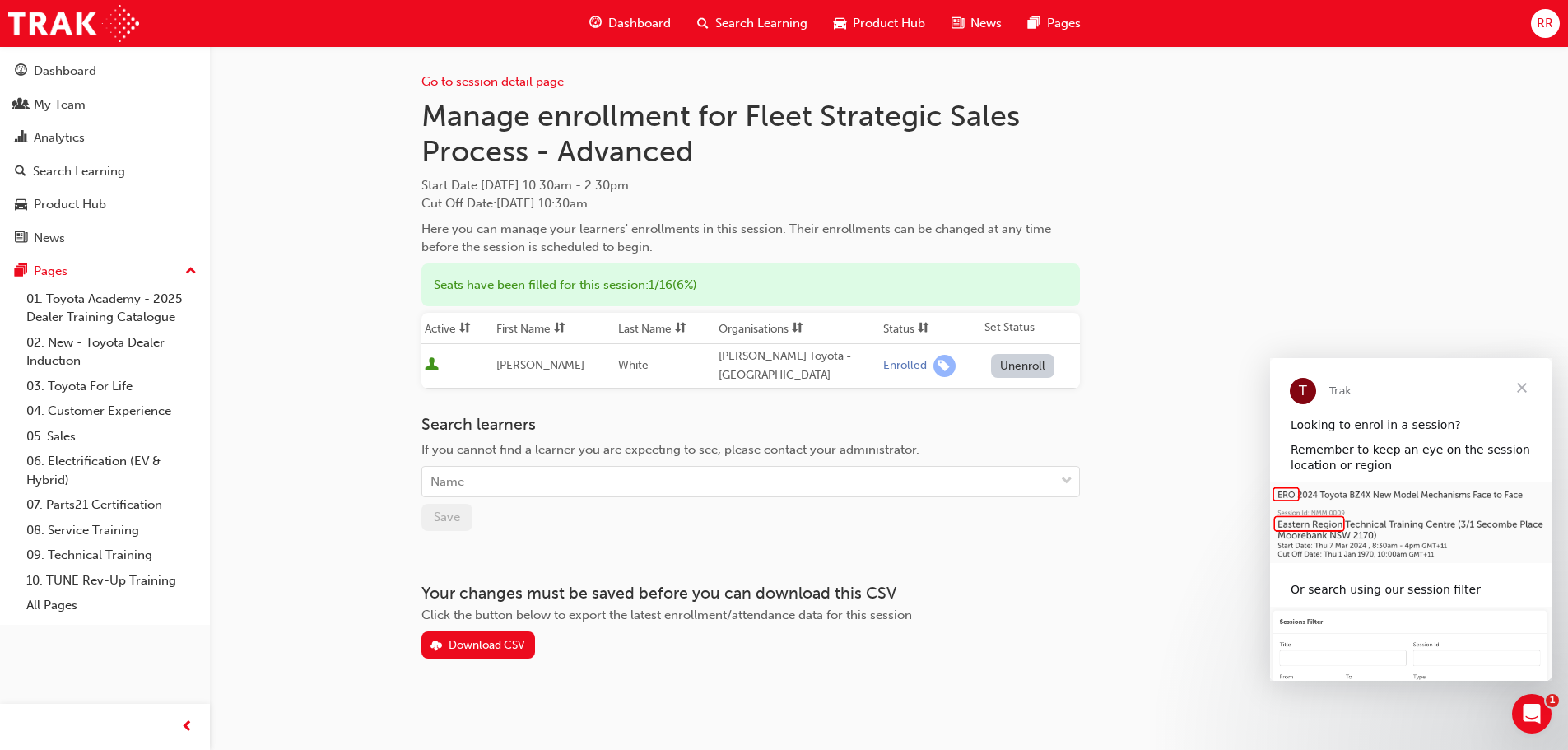
click at [1529, 384] on span "Close" at bounding box center [1522, 387] width 59 height 59
